Goal: Task Accomplishment & Management: Complete application form

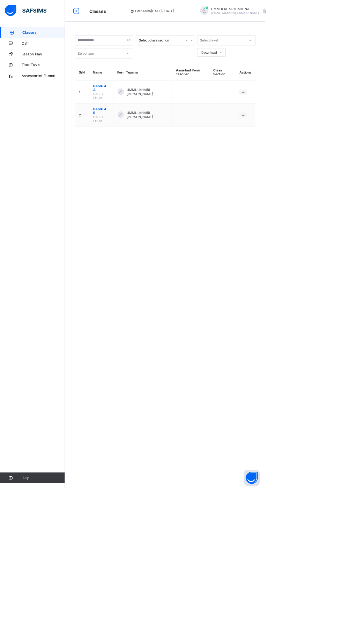
click at [284, 10] on span "UMMULKHAIRI HARUNA" at bounding box center [303, 11] width 62 height 5
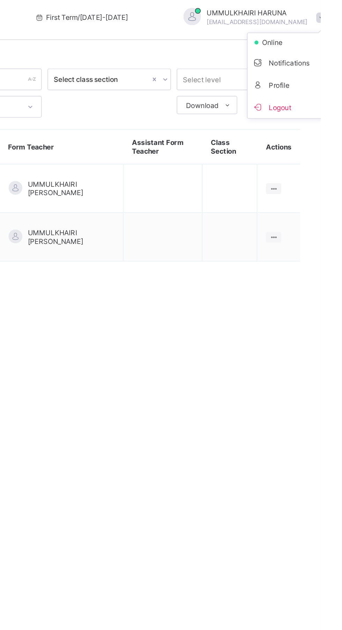
click at [300, 72] on span "Logout" at bounding box center [323, 69] width 46 height 8
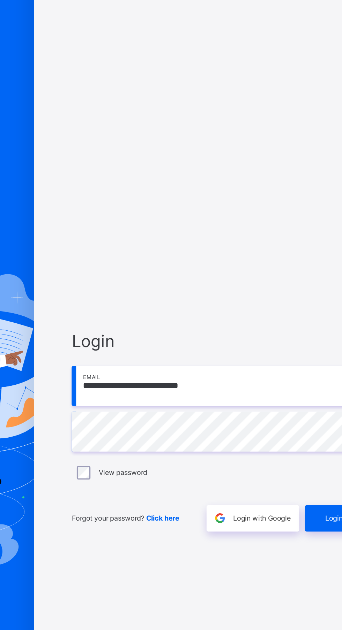
click at [225, 307] on input "**********" at bounding box center [227, 294] width 181 height 24
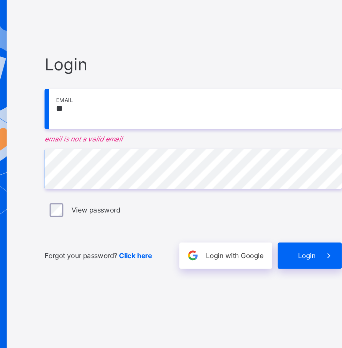
type input "*"
click at [196, 218] on div "View password" at bounding box center [227, 210] width 181 height 15
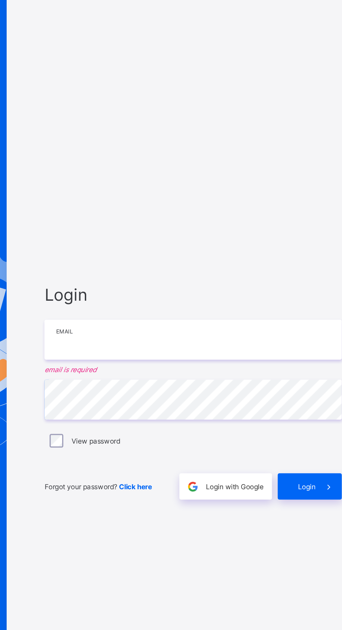
click at [153, 302] on input "email" at bounding box center [227, 290] width 181 height 24
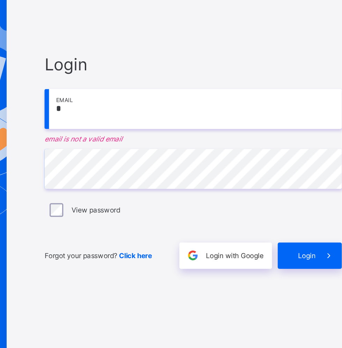
type input "**********"
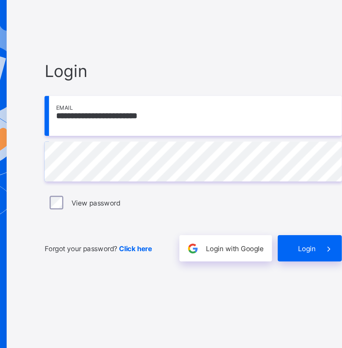
click at [298, 242] on div "Login" at bounding box center [298, 234] width 39 height 16
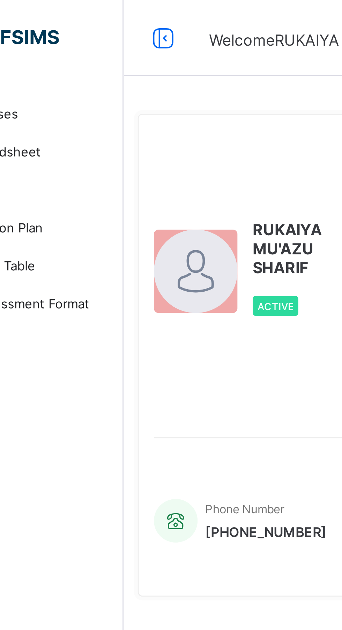
click at [102, 13] on icon at bounding box center [98, 14] width 12 height 10
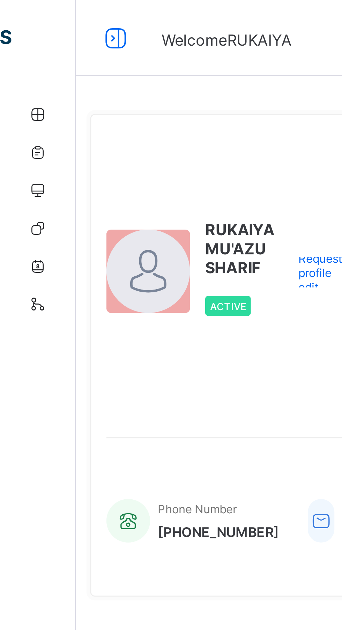
click at [45, 14] on icon at bounding box center [43, 14] width 12 height 10
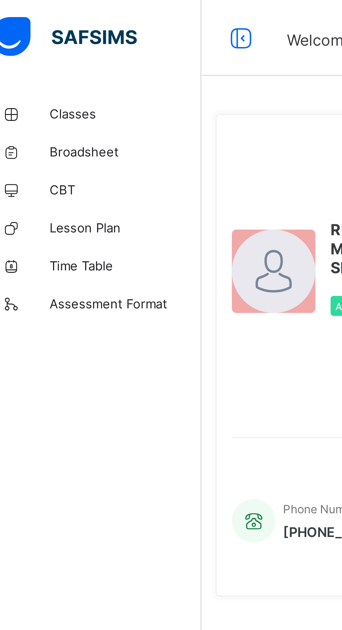
click at [38, 41] on span "Classes" at bounding box center [56, 42] width 56 height 6
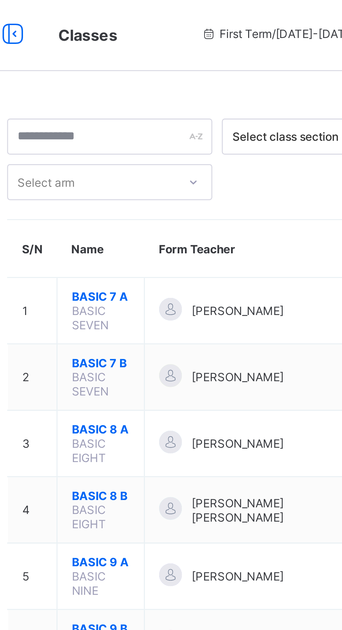
click at [128, 112] on span "BASIC 7 A" at bounding box center [130, 110] width 21 height 5
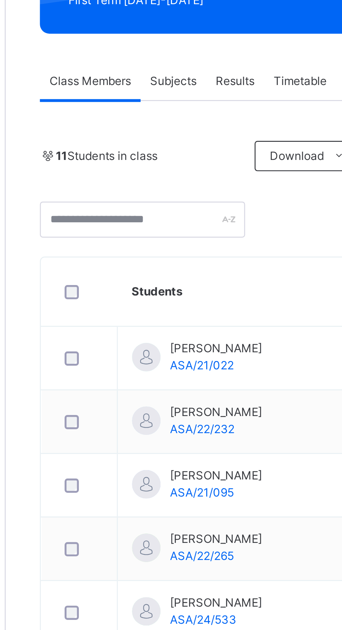
click at [143, 160] on span "Subjects" at bounding box center [145, 158] width 17 height 6
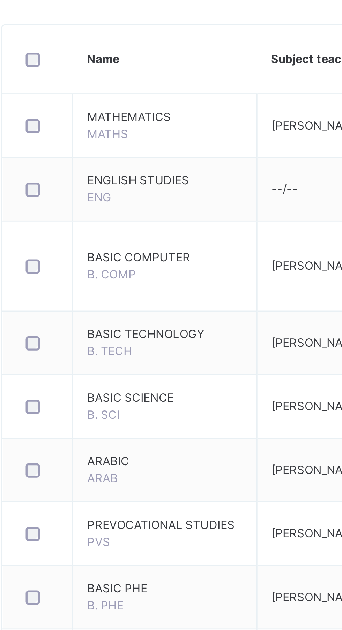
click at [151, 282] on span "BASIC COMPUTER" at bounding box center [156, 280] width 57 height 6
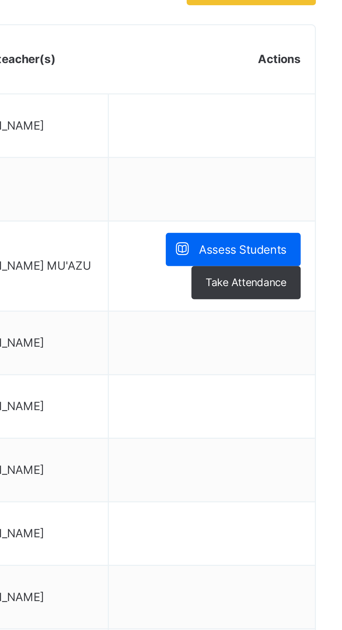
click at [300, 275] on span "Assess Students" at bounding box center [302, 277] width 32 height 6
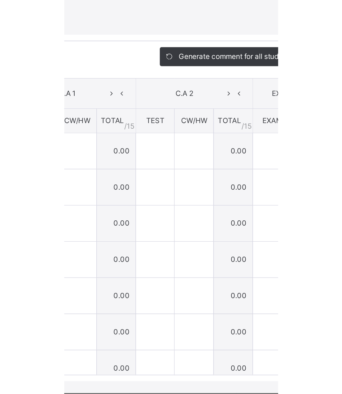
scroll to position [6, 0]
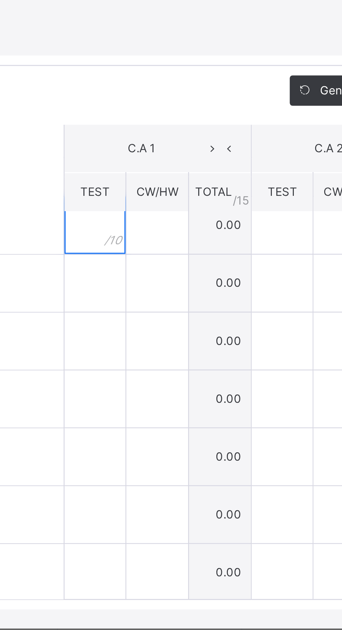
click at [148, 319] on input "text" at bounding box center [136, 308] width 22 height 21
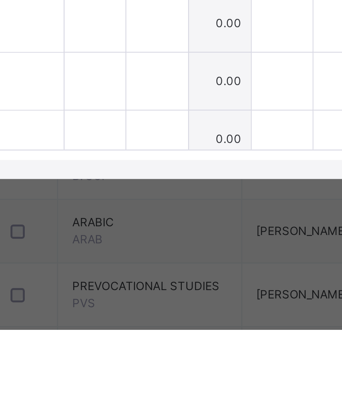
scroll to position [0, 0]
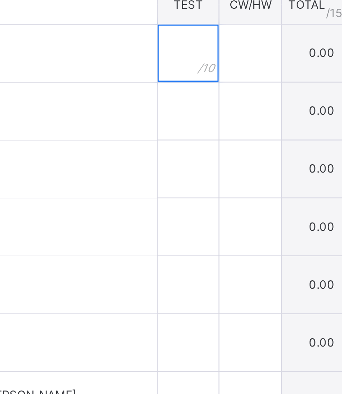
click at [148, 207] on input "text" at bounding box center [136, 196] width 22 height 21
type input "***"
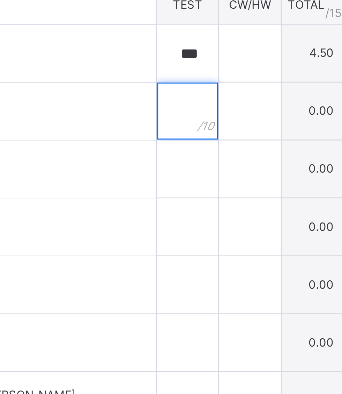
click at [148, 228] on input "text" at bounding box center [136, 217] width 22 height 21
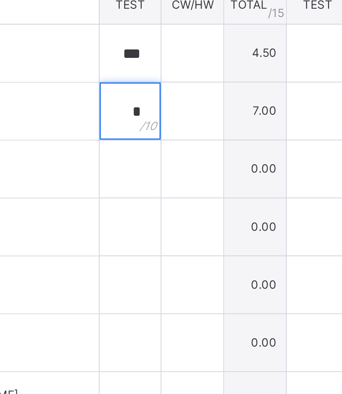
type input "*"
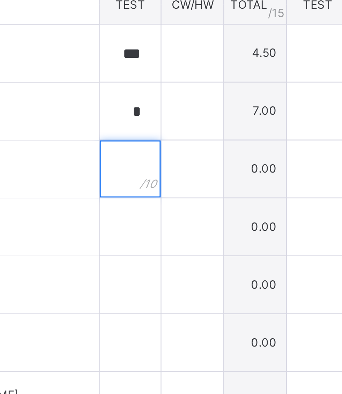
click at [148, 249] on input "text" at bounding box center [136, 238] width 22 height 21
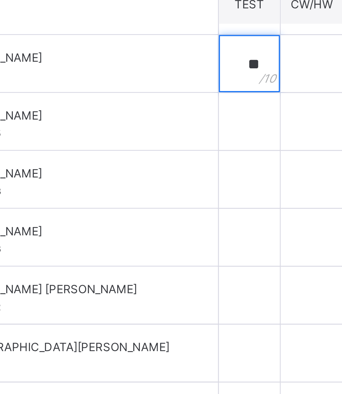
scroll to position [43, 0]
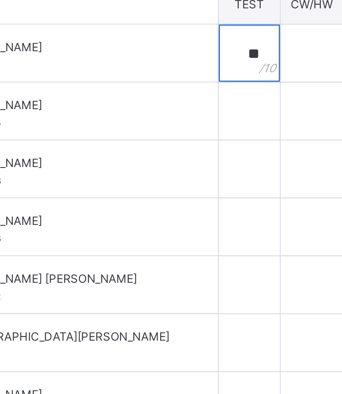
type input "**"
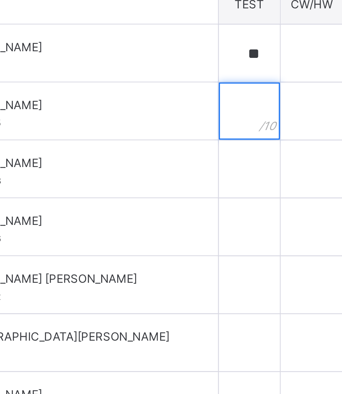
click at [148, 228] on input "text" at bounding box center [136, 217] width 22 height 21
type input "***"
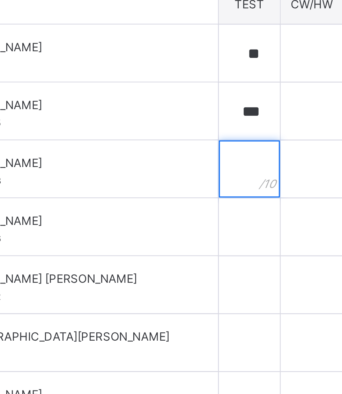
click at [148, 249] on input "text" at bounding box center [136, 238] width 22 height 21
type input "*"
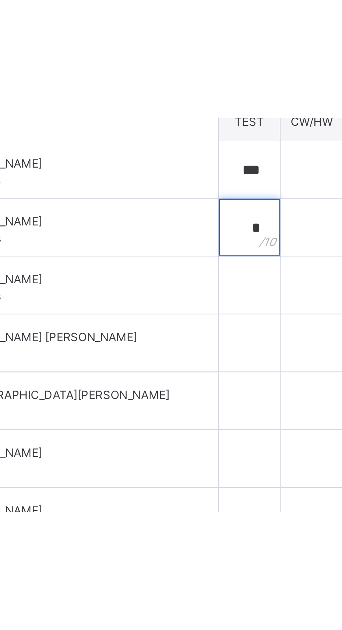
scroll to position [61, 0]
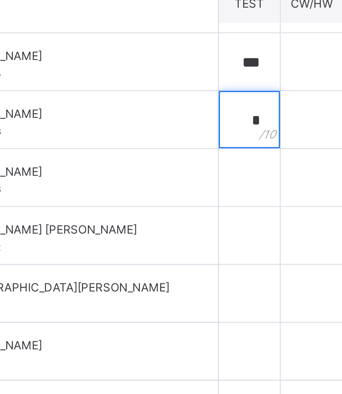
type input "*"
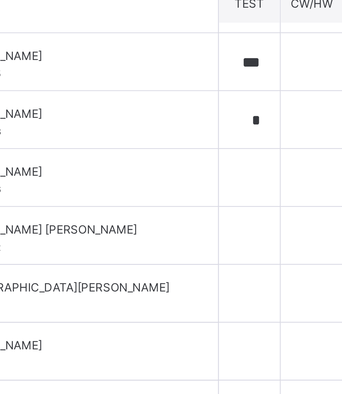
click at [109, 243] on span "[PERSON_NAME]" at bounding box center [68, 240] width 83 height 6
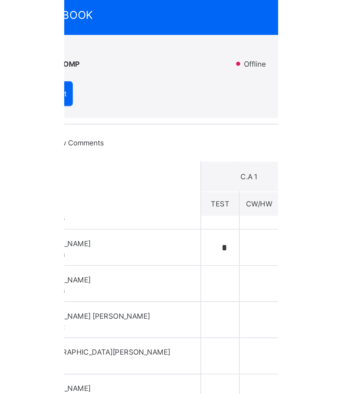
scroll to position [92, 0]
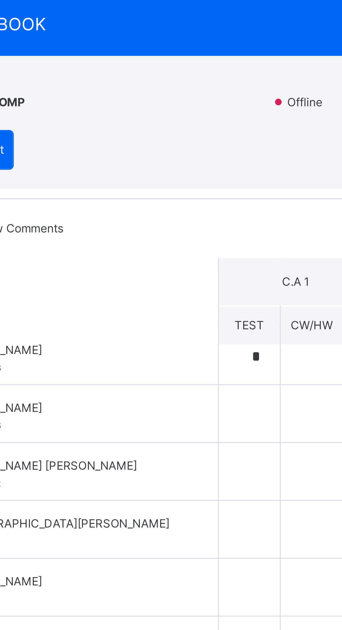
click at [124, 334] on div "Score Sheet Score Sheet Show Comments Generate comment for all student Save Ent…" at bounding box center [171, 337] width 328 height 225
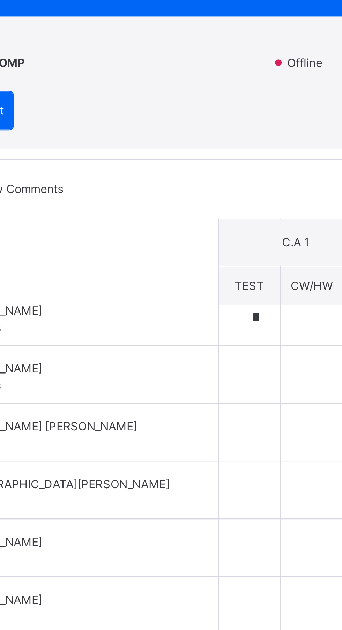
click at [121, 337] on div "Score Sheet Score Sheet Show Comments Generate comment for all student Save Ent…" at bounding box center [171, 337] width 328 height 225
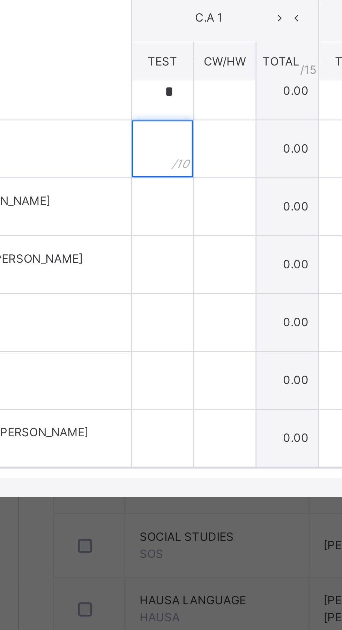
click at [148, 339] on input "text" at bounding box center [136, 328] width 22 height 21
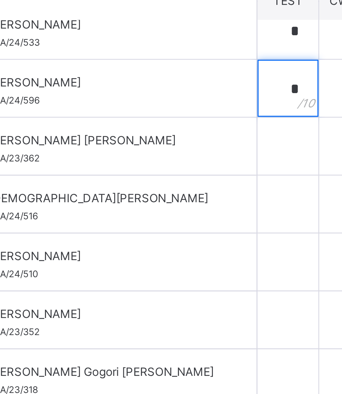
type input "*"
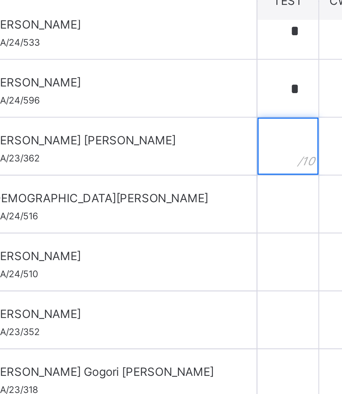
click at [148, 242] on input "text" at bounding box center [136, 231] width 22 height 21
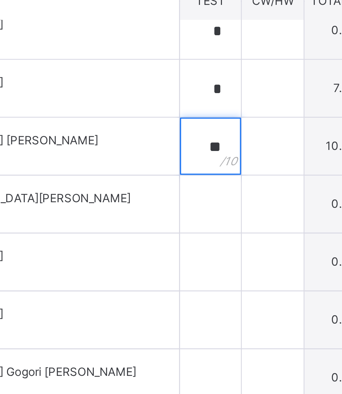
type input "**"
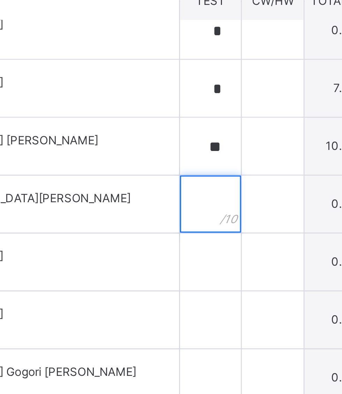
click at [148, 264] on input "text" at bounding box center [136, 253] width 22 height 21
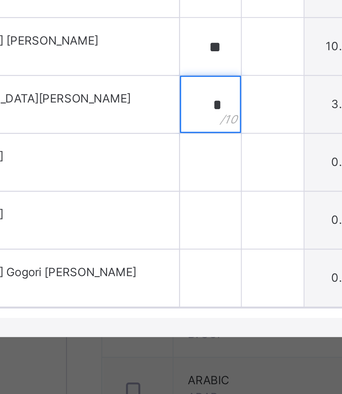
type input "*"
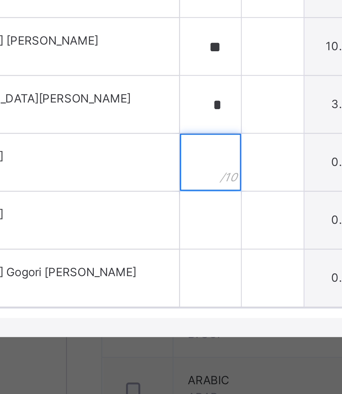
click at [148, 285] on input "text" at bounding box center [136, 274] width 22 height 21
type input "*"
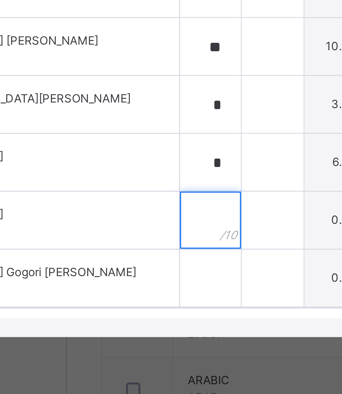
click at [148, 306] on input "text" at bounding box center [136, 295] width 22 height 21
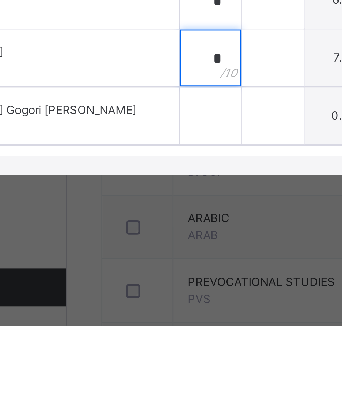
type input "*"
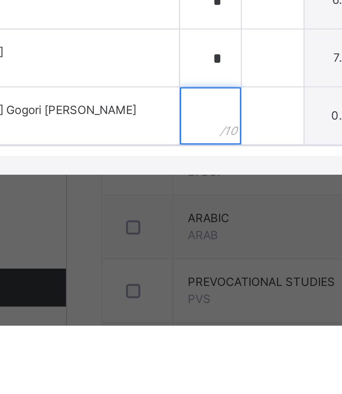
click at [148, 327] on input "text" at bounding box center [136, 317] width 22 height 21
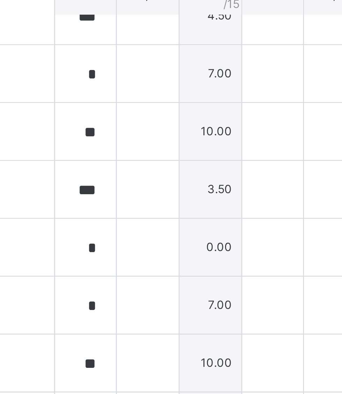
scroll to position [0, 0]
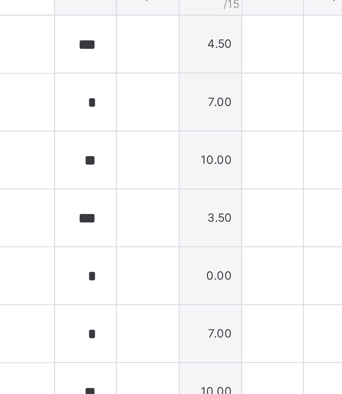
type input "*"
click at [170, 207] on input "text" at bounding box center [159, 196] width 22 height 21
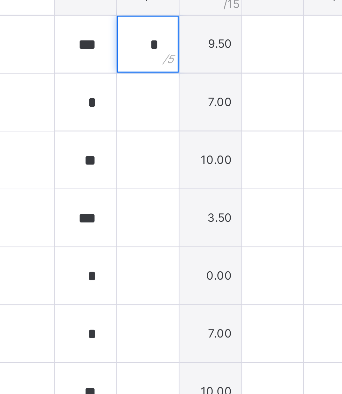
type input "*"
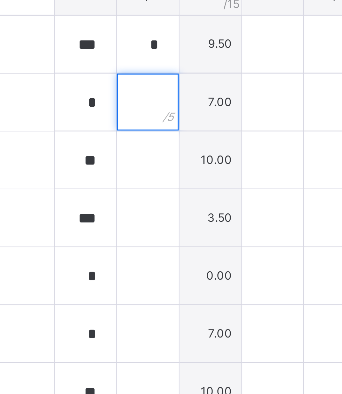
click at [170, 228] on input "text" at bounding box center [159, 217] width 22 height 21
type input "*"
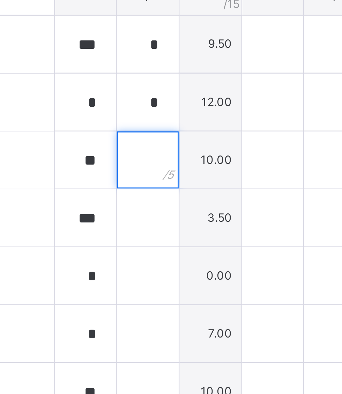
click at [170, 249] on input "text" at bounding box center [159, 238] width 22 height 21
type input "*"
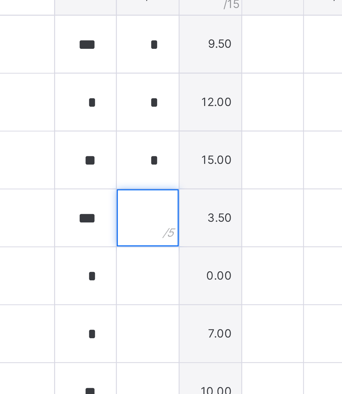
click at [170, 271] on input "text" at bounding box center [159, 260] width 22 height 21
type input "*"
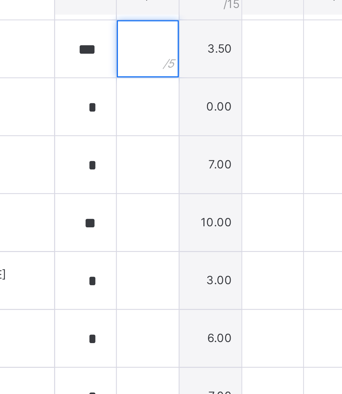
scroll to position [63, 0]
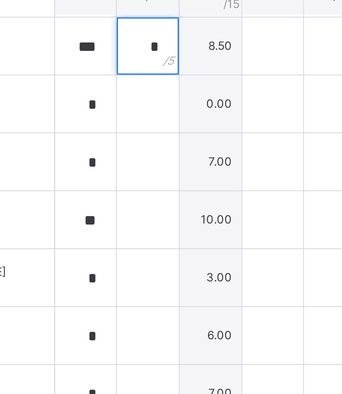
type input "*"
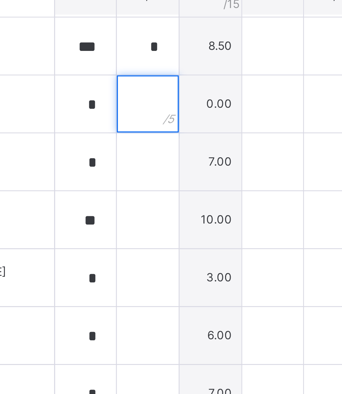
click at [170, 229] on input "text" at bounding box center [159, 218] width 22 height 21
type input "*"
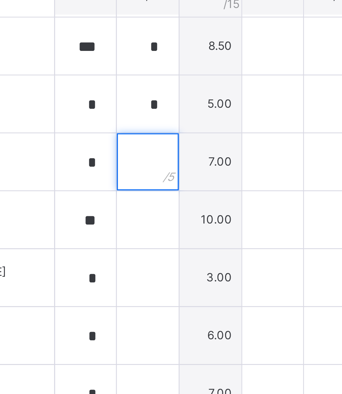
click at [170, 250] on input "text" at bounding box center [159, 239] width 22 height 21
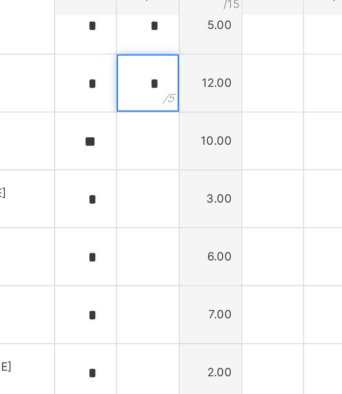
type input "*"
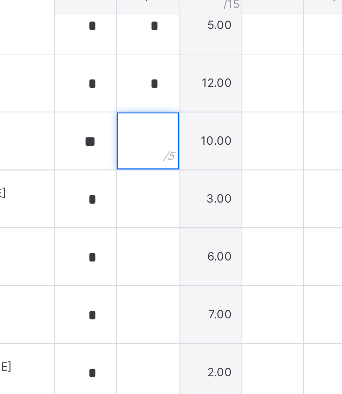
click at [170, 242] on input "text" at bounding box center [159, 231] width 22 height 21
type input "*"
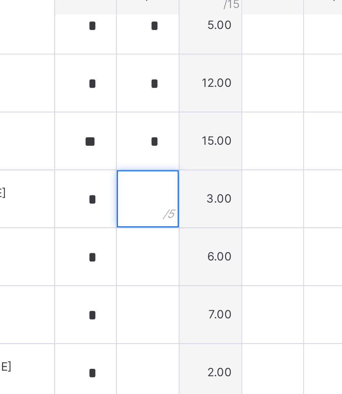
click at [170, 264] on input "text" at bounding box center [159, 253] width 22 height 21
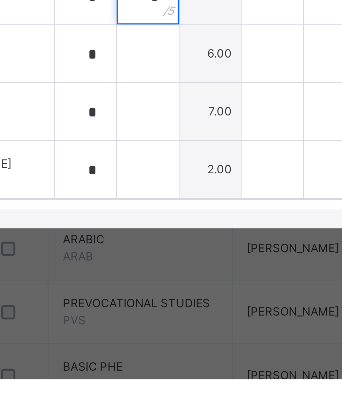
type input "*"
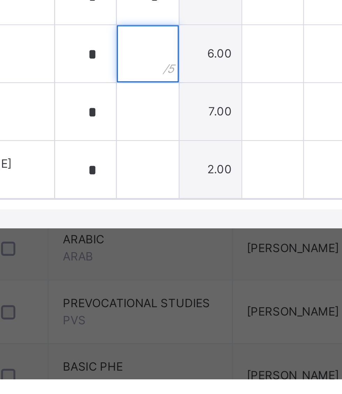
click at [170, 285] on input "text" at bounding box center [159, 274] width 22 height 21
type input "*"
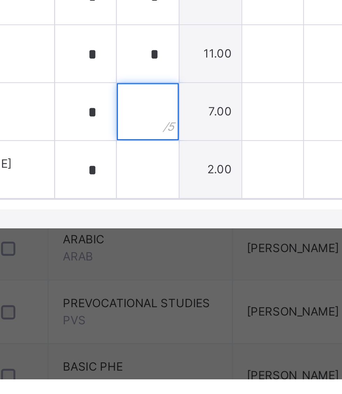
click at [170, 306] on input "text" at bounding box center [159, 295] width 22 height 21
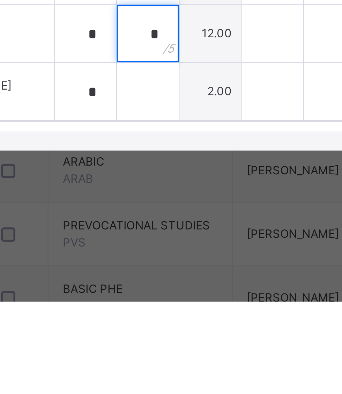
type input "*"
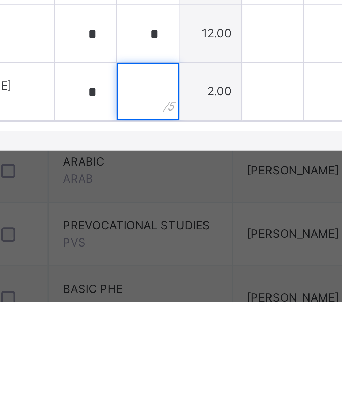
click at [170, 327] on input "text" at bounding box center [159, 317] width 22 height 21
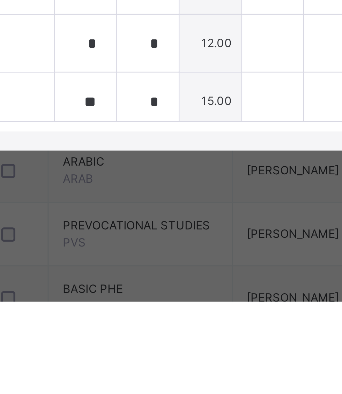
scroll to position [0, 0]
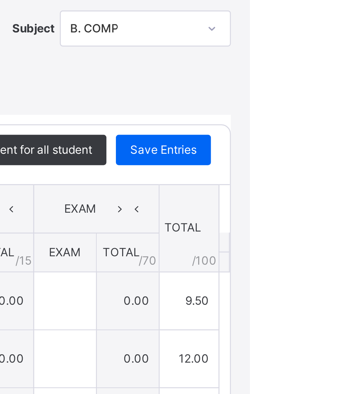
type input "*"
click at [322, 144] on span "Save Entries" at bounding box center [310, 141] width 24 height 6
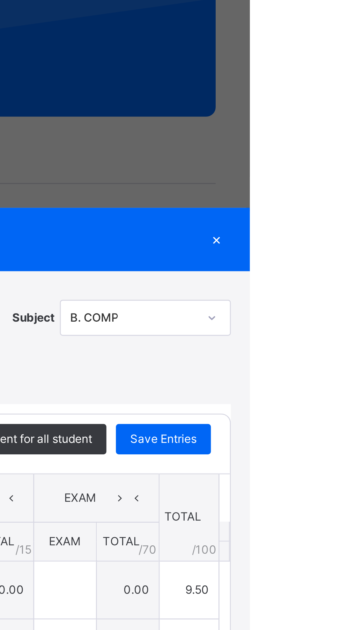
type input "***"
type input "*"
type input "**"
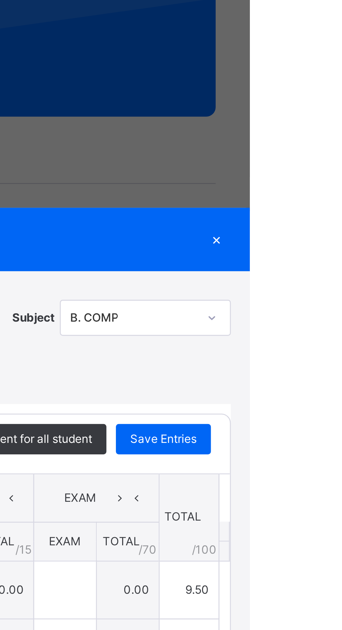
type input "*"
type input "***"
type input "*"
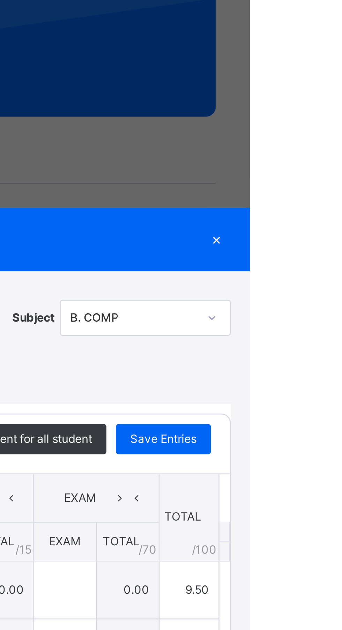
type input "*"
type input "**"
type input "*"
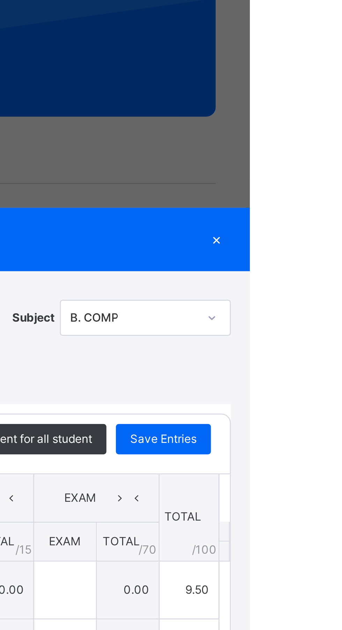
type input "*"
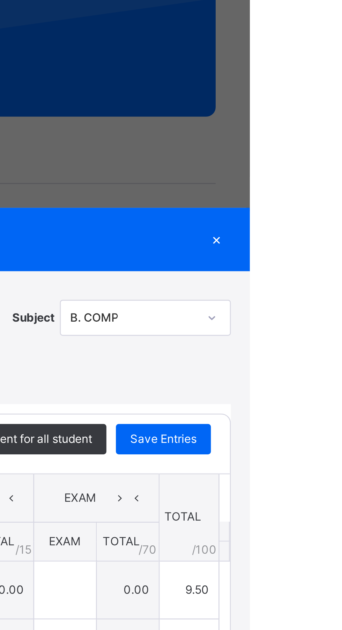
type input "*"
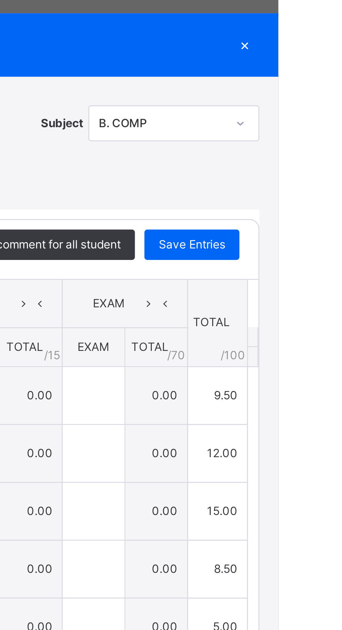
click at [322, 262] on span "Save Entries" at bounding box center [310, 259] width 24 height 6
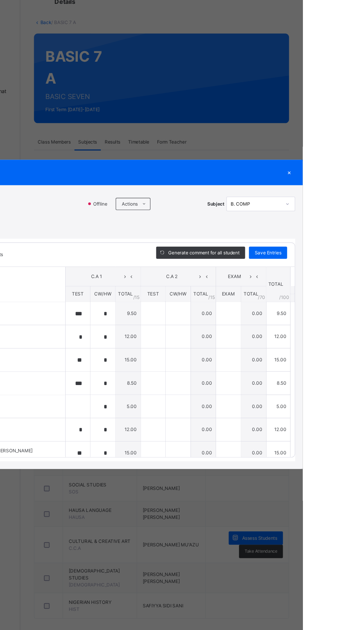
click at [322, 262] on span "Save Entries" at bounding box center [310, 259] width 24 height 6
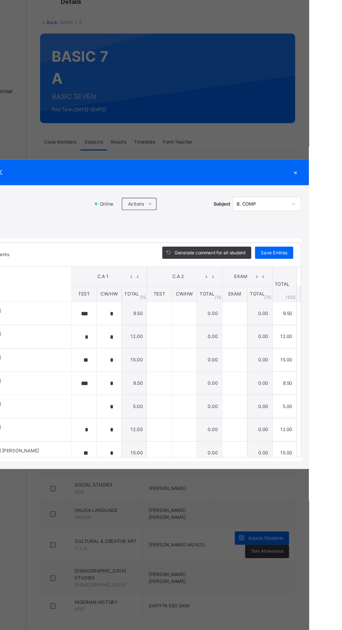
click at [322, 262] on span "Save Entries" at bounding box center [310, 259] width 24 height 6
type input "***"
type input "*"
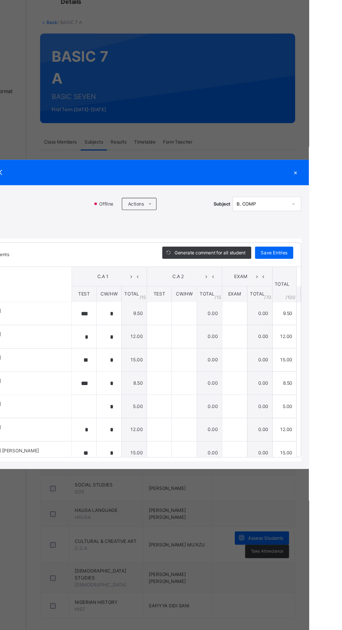
type input "**"
type input "*"
type input "***"
type input "*"
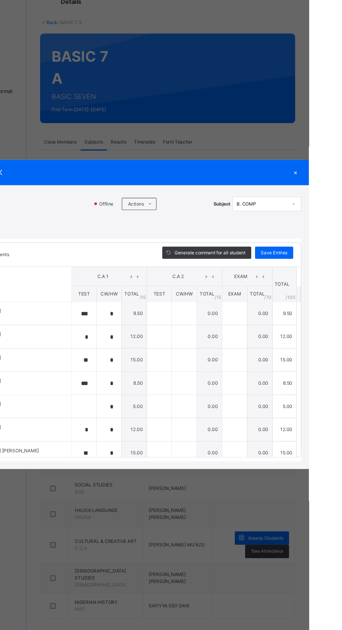
type input "*"
type input "**"
type input "*"
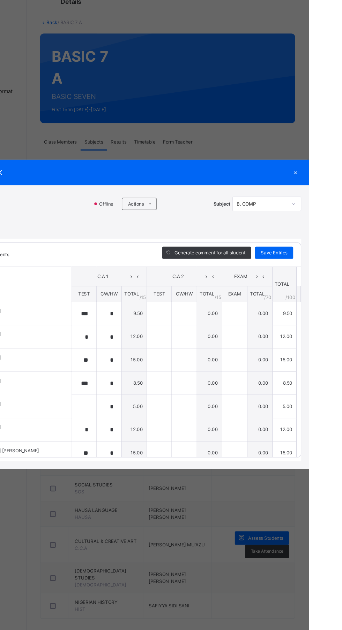
type input "*"
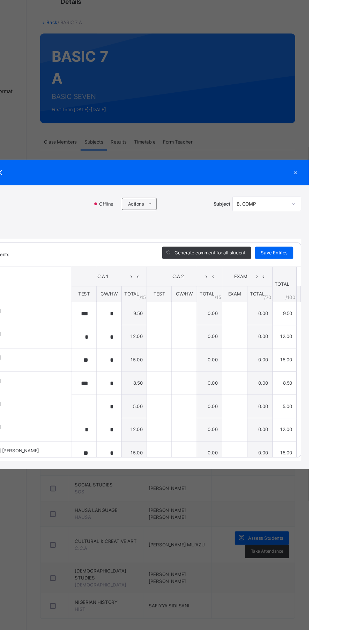
type input "*"
click at [322, 262] on span "Save Entries" at bounding box center [310, 259] width 24 height 6
type input "***"
type input "*"
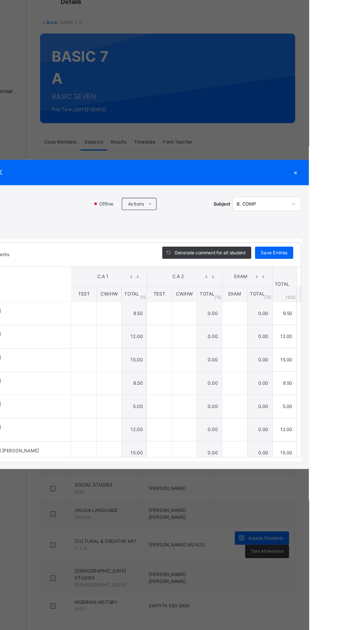
type input "*"
type input "**"
type input "*"
type input "***"
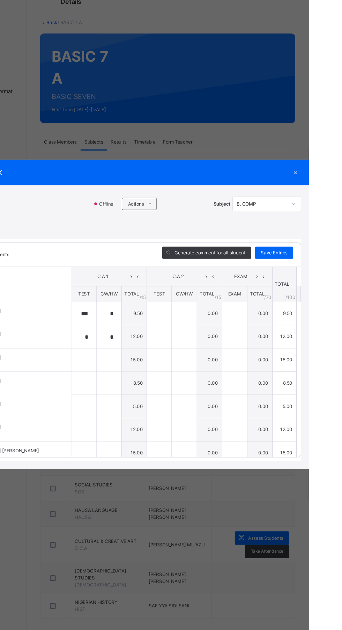
type input "*"
type input "**"
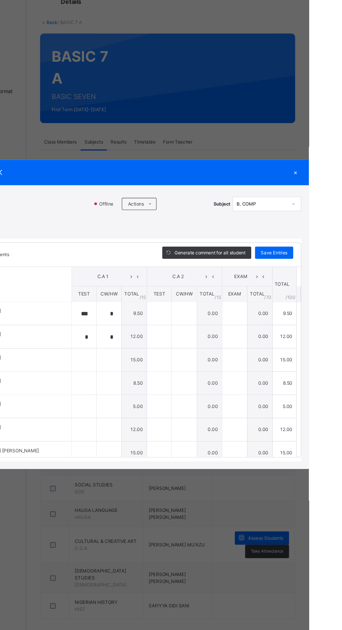
type input "*"
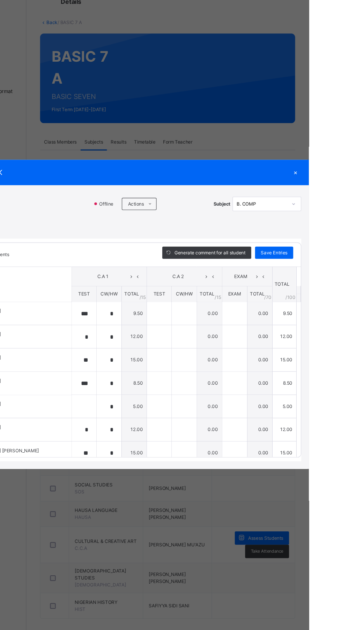
type input "*"
click at [322, 262] on span "Save Entries" at bounding box center [310, 259] width 24 height 6
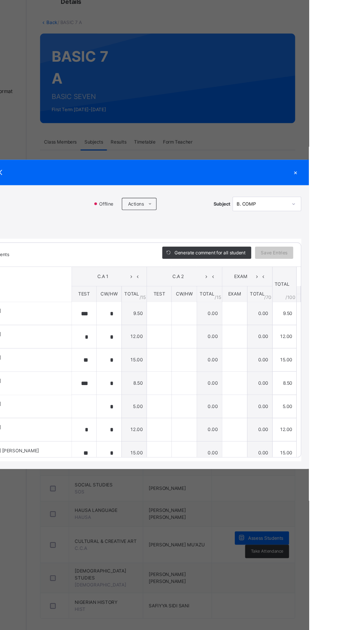
click at [327, 265] on div "Save Entries" at bounding box center [310, 259] width 35 height 11
type input "***"
type input "*"
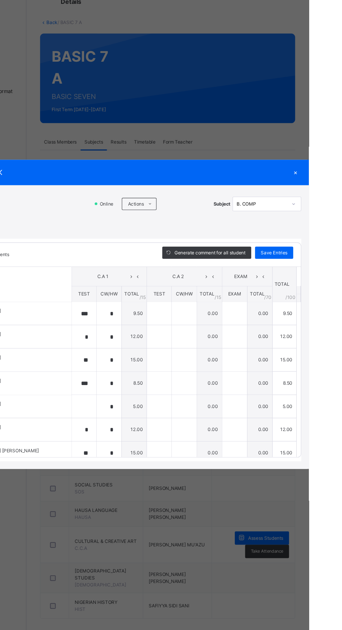
type input "**"
type input "*"
type input "***"
type input "*"
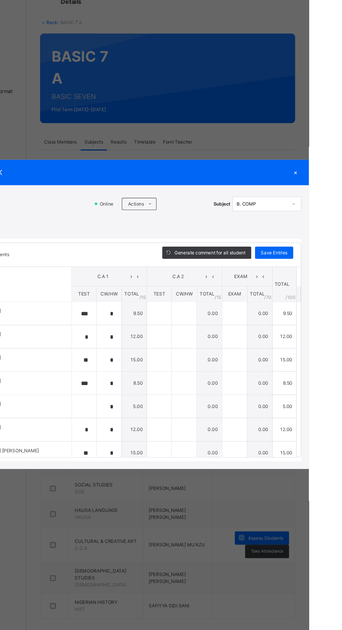
type input "*"
type input "**"
type input "*"
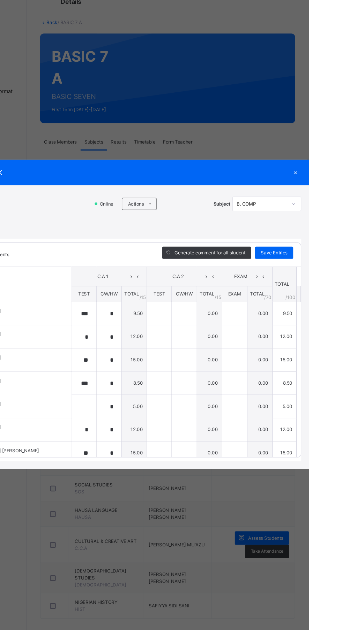
type input "*"
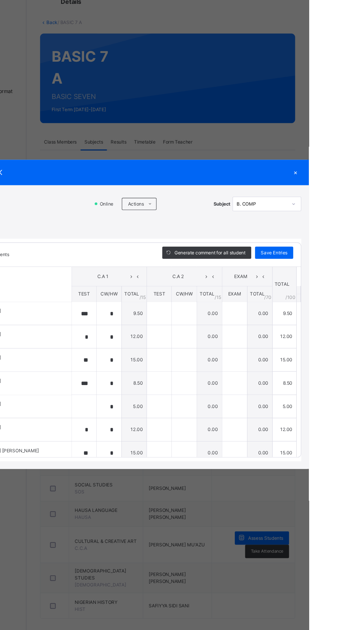
type input "*"
click at [322, 262] on span "Save Entries" at bounding box center [310, 259] width 24 height 6
type input "***"
type input "*"
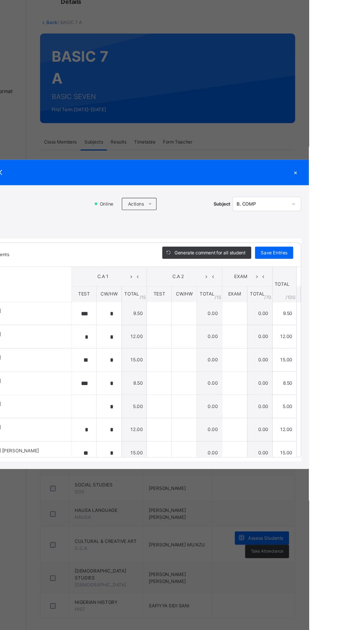
type input "*"
type input "**"
type input "*"
type input "***"
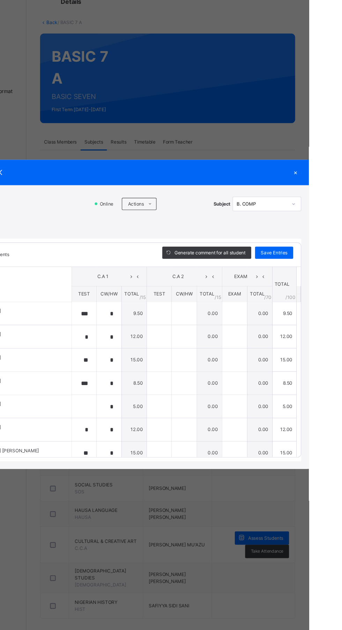
type input "*"
type input "**"
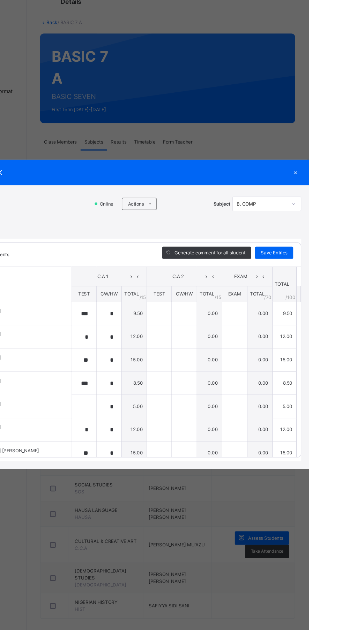
type input "*"
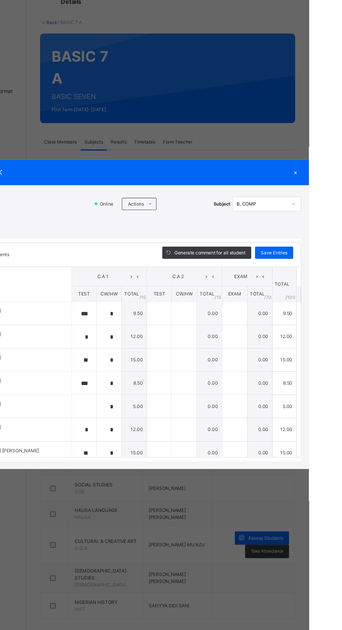
type input "*"
click at [0, 0] on ul "Download Empty Score Sheet Upload/map score sheet" at bounding box center [0, 0] width 0 height 0
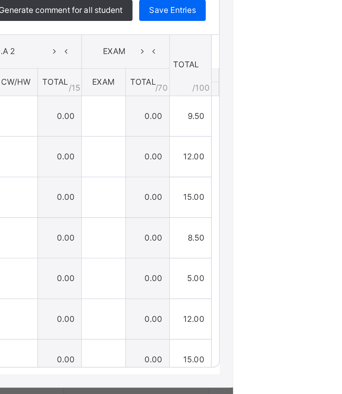
click at [323, 394] on div "RECORD BOOK × BASIC 7 A : B. COMP Offline Actions Download Empty Score Sheet Up…" at bounding box center [171, 197] width 342 height 394
click at [341, 210] on div "RECORD BOOK × BASIC 7 A : B. COMP Offline Actions Download Empty Score Sheet Up…" at bounding box center [171, 197] width 342 height 394
click at [338, 211] on div "RECORD BOOK × BASIC 7 A : B. COMP Offline Actions Download Empty Score Sheet Up…" at bounding box center [171, 197] width 342 height 394
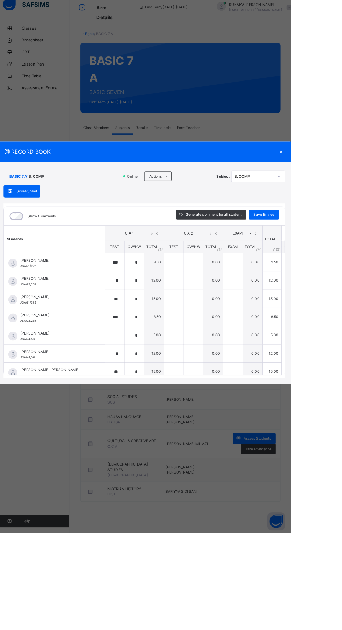
click at [322, 262] on span "Save Entries" at bounding box center [310, 259] width 24 height 6
type input "***"
type input "*"
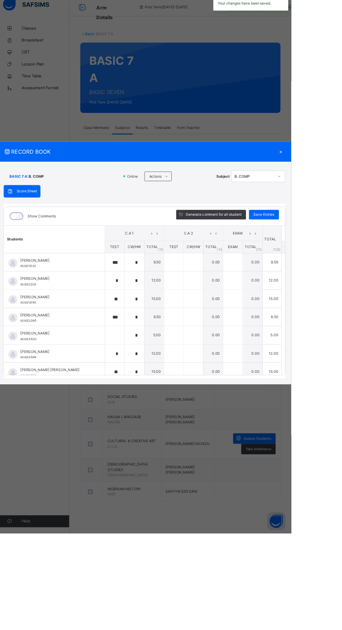
type input "**"
type input "*"
type input "***"
type input "*"
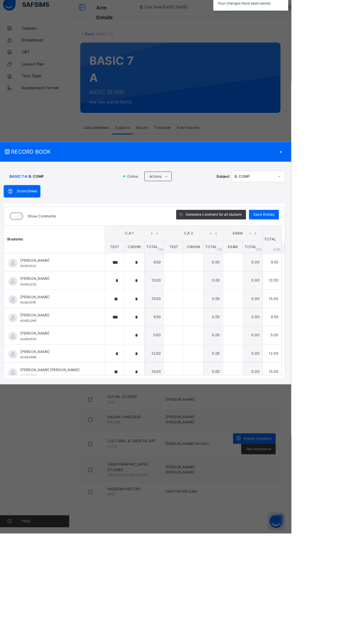
type input "*"
type input "**"
type input "*"
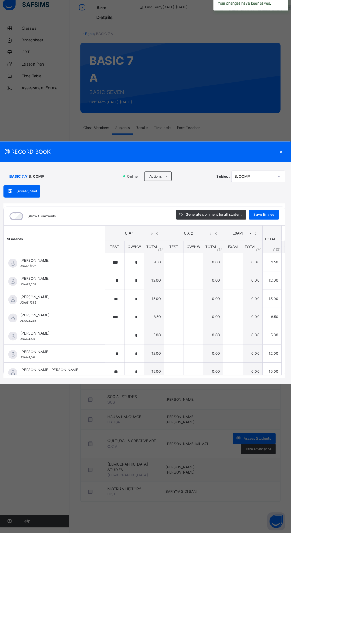
type input "*"
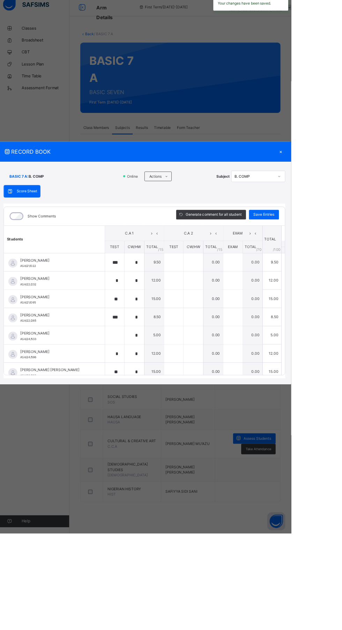
type input "*"
click at [283, 190] on span "RECORD BOOK" at bounding box center [165, 185] width 317 height 9
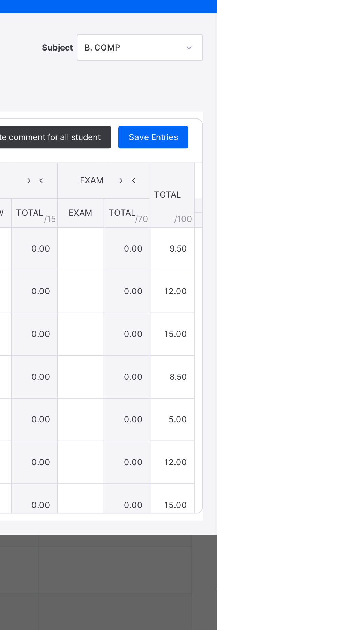
click at [341, 311] on div "BASIC 7 A : B. COMP Online Actions Download Empty Score Sheet Upload/map score …" at bounding box center [171, 326] width 342 height 259
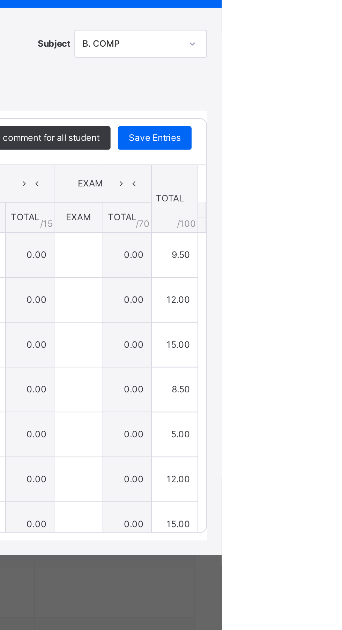
click at [335, 190] on div "×" at bounding box center [329, 185] width 10 height 9
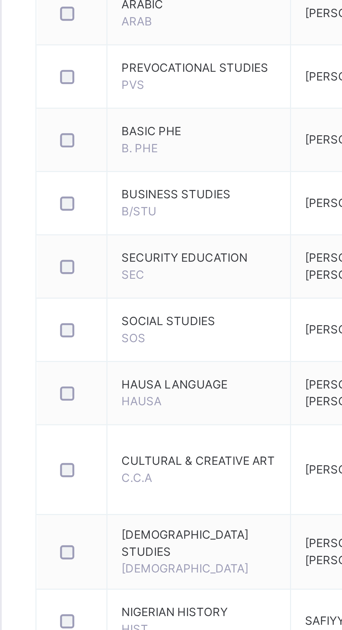
click at [140, 526] on span "CULTURAL & CREATIVE ART" at bounding box center [156, 523] width 57 height 6
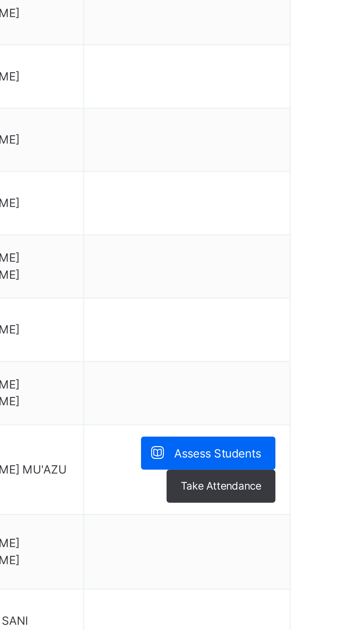
click at [298, 523] on span "Assess Students" at bounding box center [302, 520] width 32 height 6
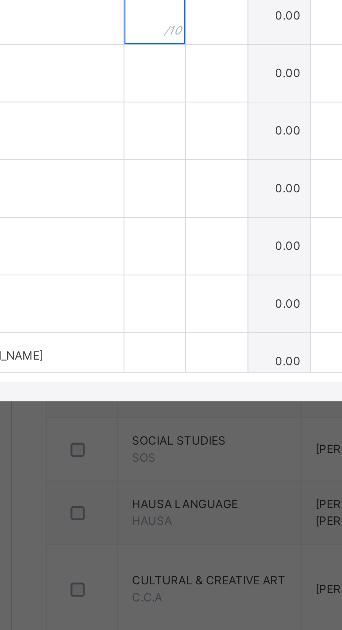
click at [148, 325] on input "text" at bounding box center [136, 314] width 22 height 21
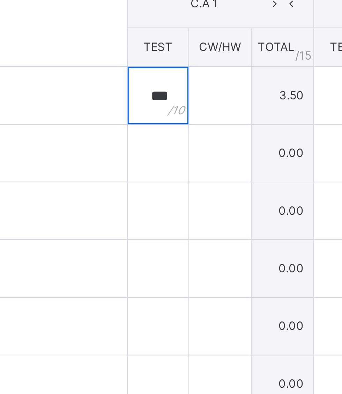
type input "***"
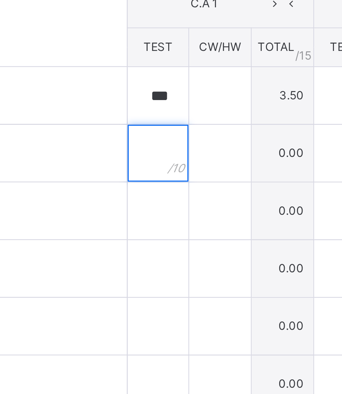
click at [148, 228] on input "text" at bounding box center [136, 217] width 22 height 21
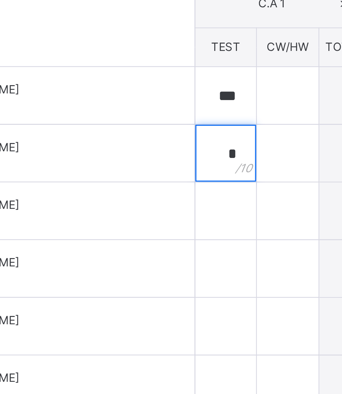
type input "*"
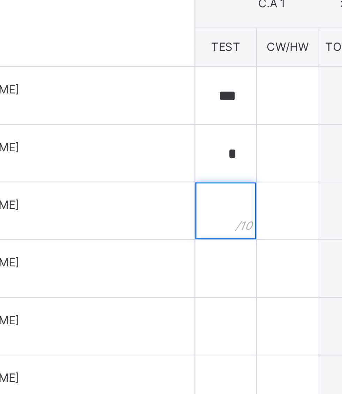
click at [148, 249] on input "text" at bounding box center [136, 238] width 22 height 21
type input "***"
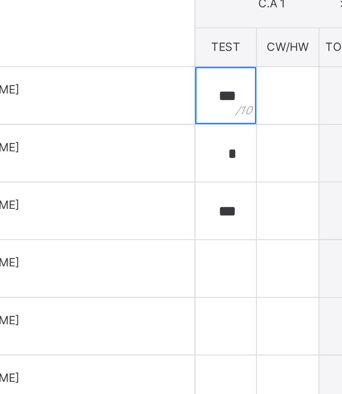
click at [148, 207] on input "***" at bounding box center [136, 196] width 22 height 21
type input "***"
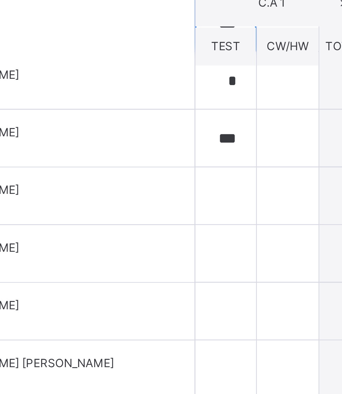
scroll to position [27, 0]
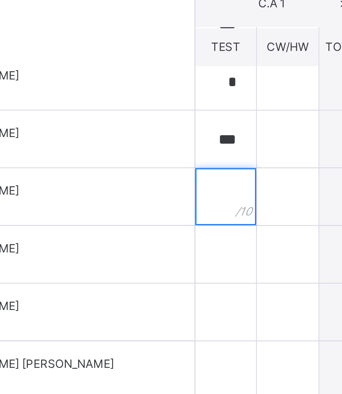
click at [148, 244] on input "text" at bounding box center [136, 233] width 22 height 21
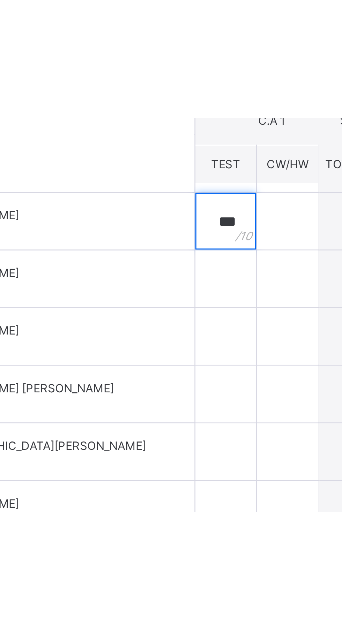
scroll to position [74, 0]
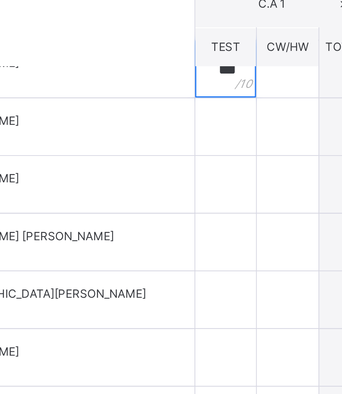
type input "***"
click at [104, 215] on div "[PERSON_NAME] [PERSON_NAME]/24/533" at bounding box center [68, 209] width 83 height 13
click at [158, 72] on span "RECORD BOOK" at bounding box center [165, 67] width 317 height 9
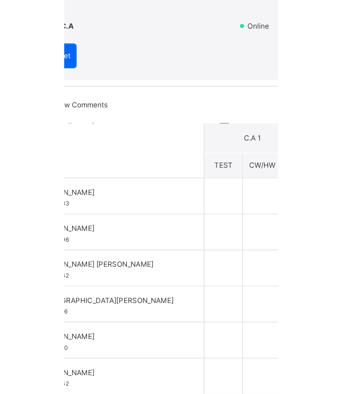
scroll to position [92, 0]
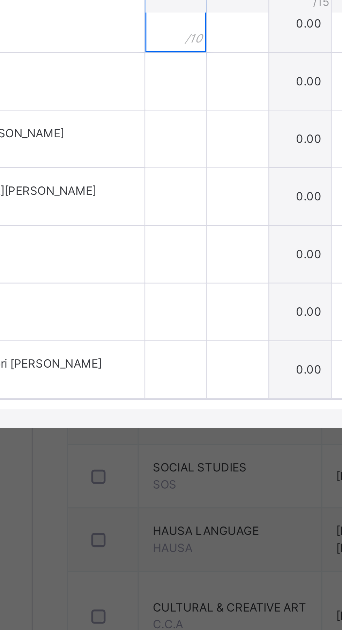
click at [148, 318] on input "text" at bounding box center [136, 307] width 22 height 21
type input "*"
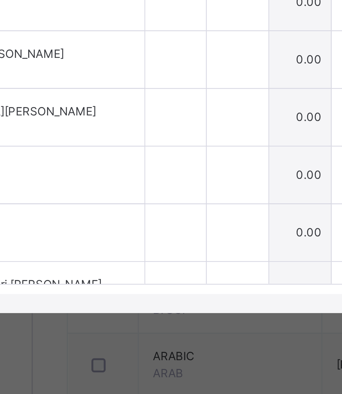
scroll to position [79, 0]
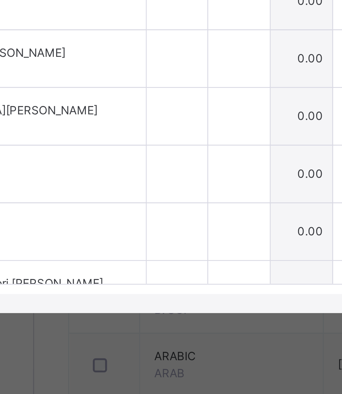
type input "***"
click at [148, 234] on input "text" at bounding box center [136, 223] width 22 height 21
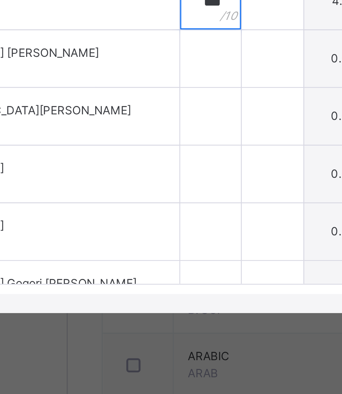
type input "***"
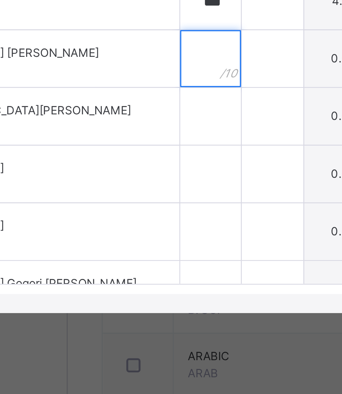
click at [148, 255] on input "text" at bounding box center [136, 244] width 22 height 21
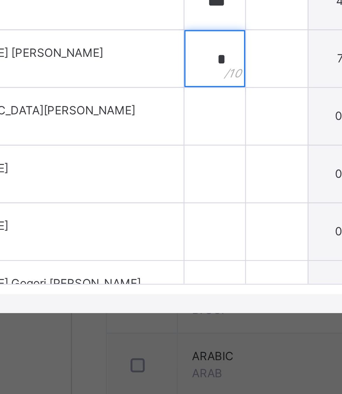
type input "*"
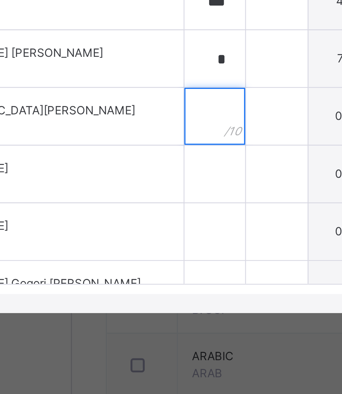
click at [148, 277] on input "text" at bounding box center [136, 266] width 22 height 21
type input "***"
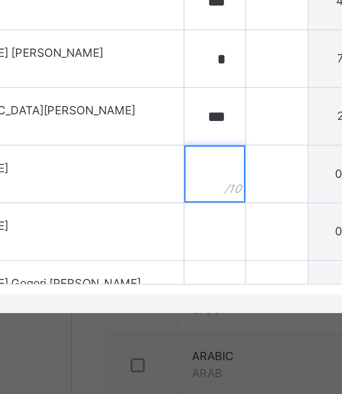
click at [148, 298] on input "text" at bounding box center [136, 287] width 22 height 21
type input "***"
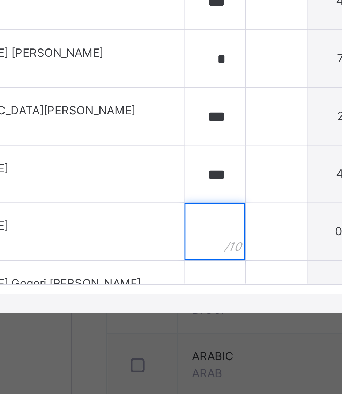
click at [148, 319] on input "text" at bounding box center [136, 308] width 22 height 21
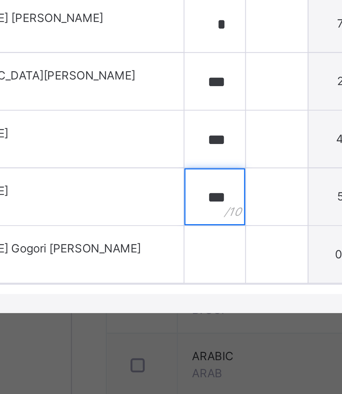
type input "***"
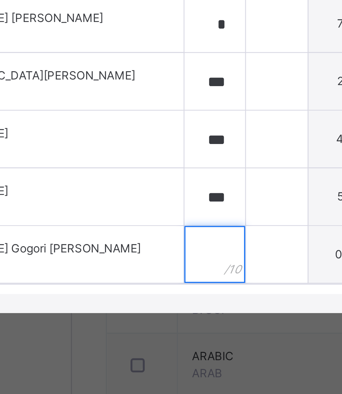
click at [148, 327] on input "text" at bounding box center [136, 317] width 22 height 21
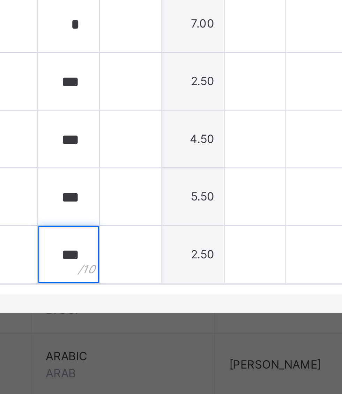
type input "***"
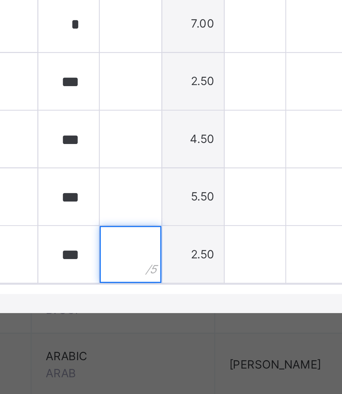
click at [170, 327] on input "text" at bounding box center [159, 317] width 22 height 21
type input "*"
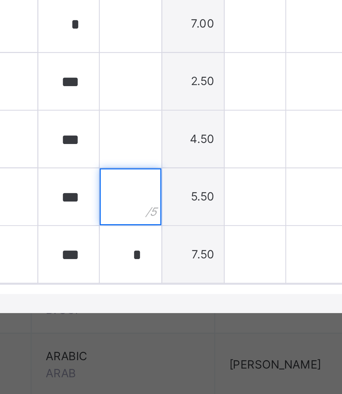
click at [170, 306] on input "text" at bounding box center [159, 295] width 22 height 21
type input "*"
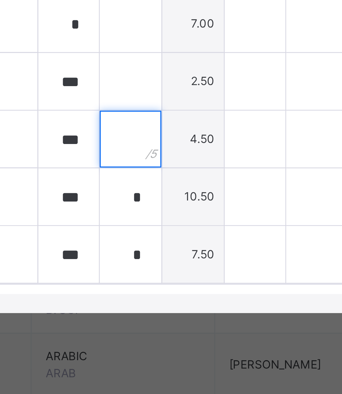
click at [170, 285] on input "text" at bounding box center [159, 274] width 22 height 21
type input "*"
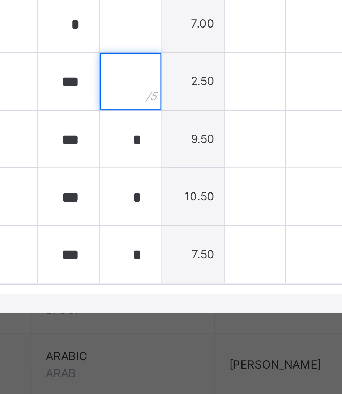
click at [170, 264] on input "text" at bounding box center [159, 253] width 22 height 21
type input "*"
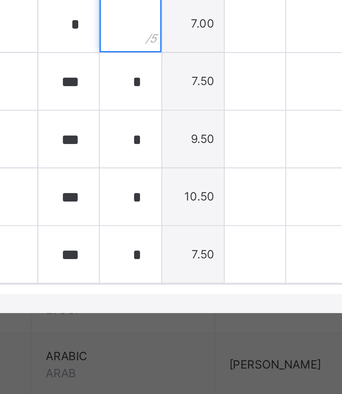
click at [170, 242] on input "text" at bounding box center [159, 231] width 22 height 21
type input "*"
click at [170, 221] on input "text" at bounding box center [159, 210] width 22 height 21
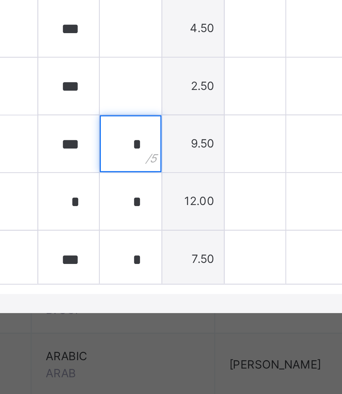
scroll to position [26, 0]
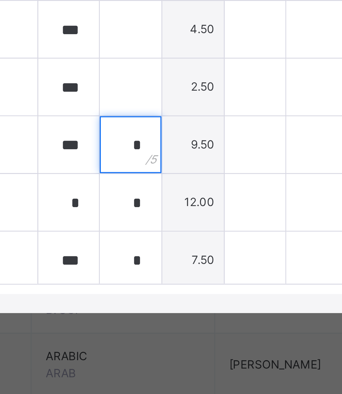
type input "*"
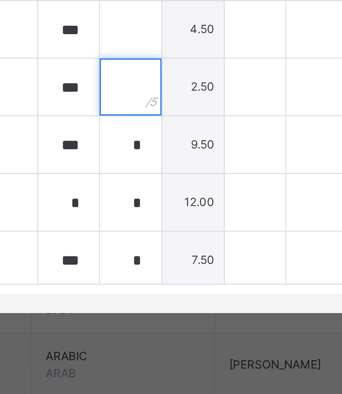
click at [170, 266] on input "text" at bounding box center [159, 255] width 22 height 21
type input "*"
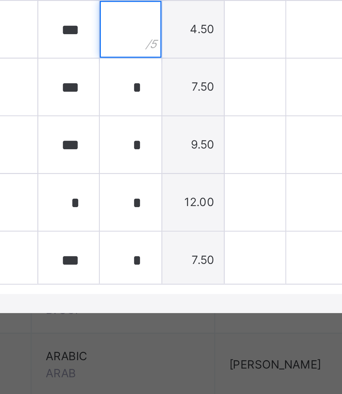
click at [170, 244] on input "text" at bounding box center [159, 234] width 22 height 21
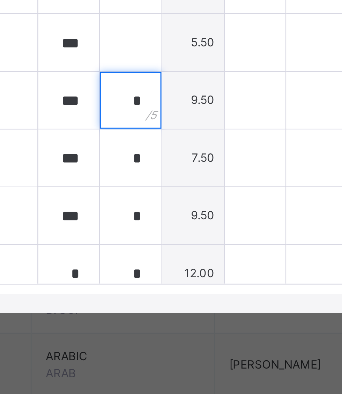
scroll to position [2, 0]
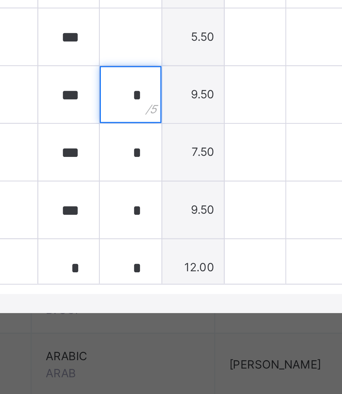
type input "*"
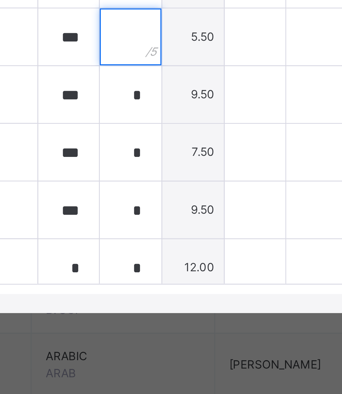
click at [170, 247] on input "text" at bounding box center [159, 236] width 22 height 21
type input "*"
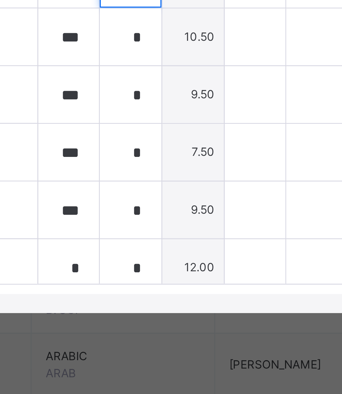
click at [170, 226] on input "text" at bounding box center [159, 215] width 22 height 21
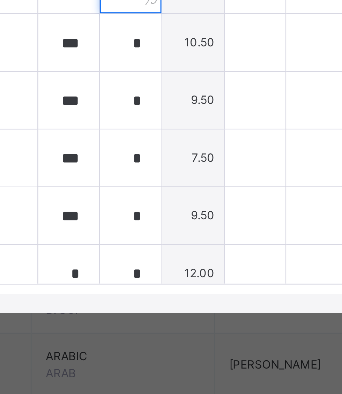
scroll to position [1, 0]
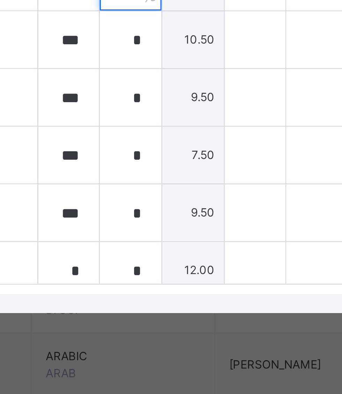
type input "*"
click at [170, 206] on input "text" at bounding box center [159, 195] width 22 height 21
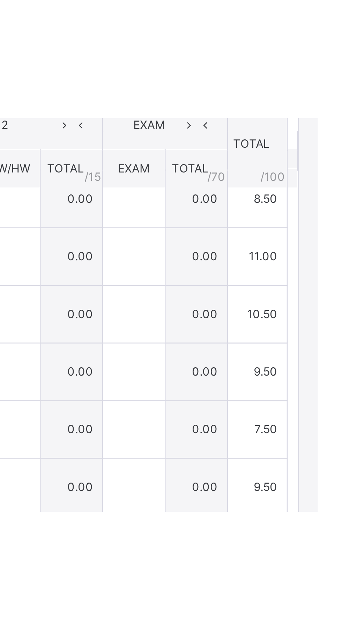
scroll to position [8, 0]
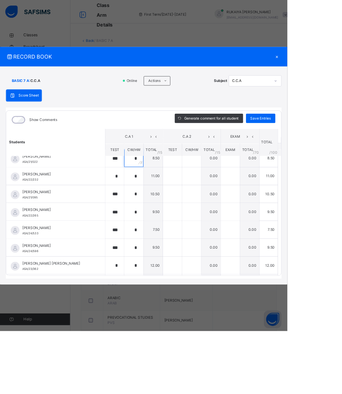
type input "*"
click at [322, 144] on span "Save Entries" at bounding box center [310, 141] width 24 height 6
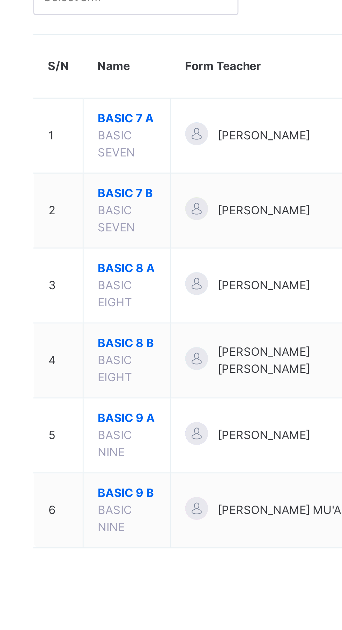
click at [129, 151] on td "BASIC 7 B BASIC SEVEN" at bounding box center [131, 148] width 32 height 28
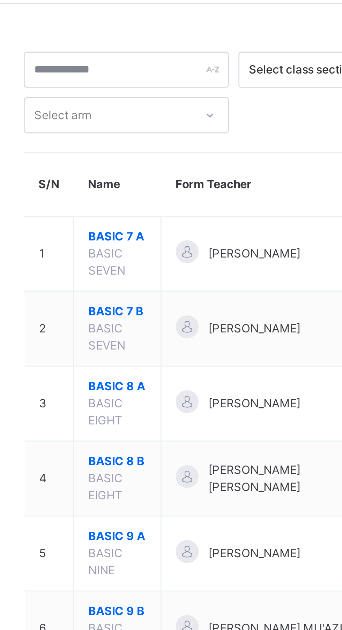
click at [151, 148] on td "[PERSON_NAME]" at bounding box center [185, 148] width 76 height 28
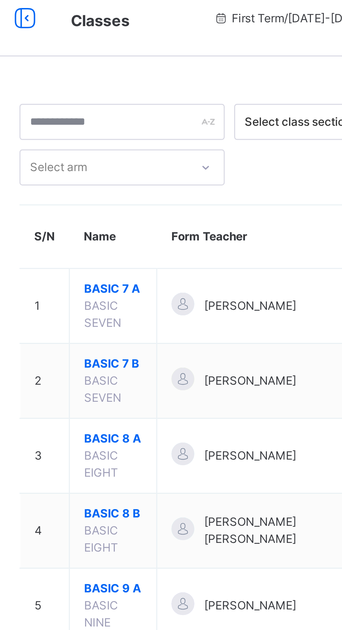
click at [126, 155] on span "BASIC SEVEN" at bounding box center [127, 150] width 14 height 12
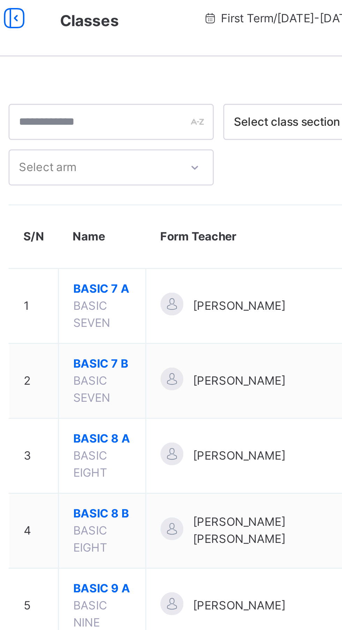
click at [140, 148] on td "BASIC 7 B BASIC SEVEN" at bounding box center [131, 148] width 32 height 28
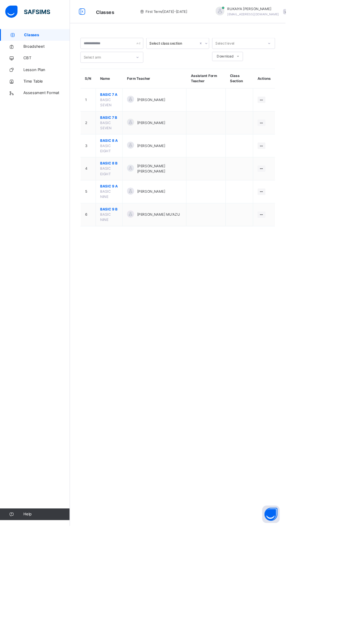
click at [191, 256] on span "[PERSON_NAME] MU'AZU" at bounding box center [189, 257] width 51 height 6
click at [196, 258] on span "[PERSON_NAME] MU'AZU" at bounding box center [189, 257] width 51 height 6
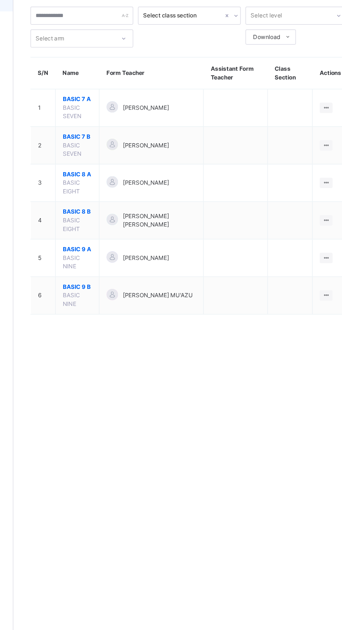
click at [156, 157] on td "[PERSON_NAME]" at bounding box center [185, 148] width 76 height 28
